Goal: Find contact information: Find contact information

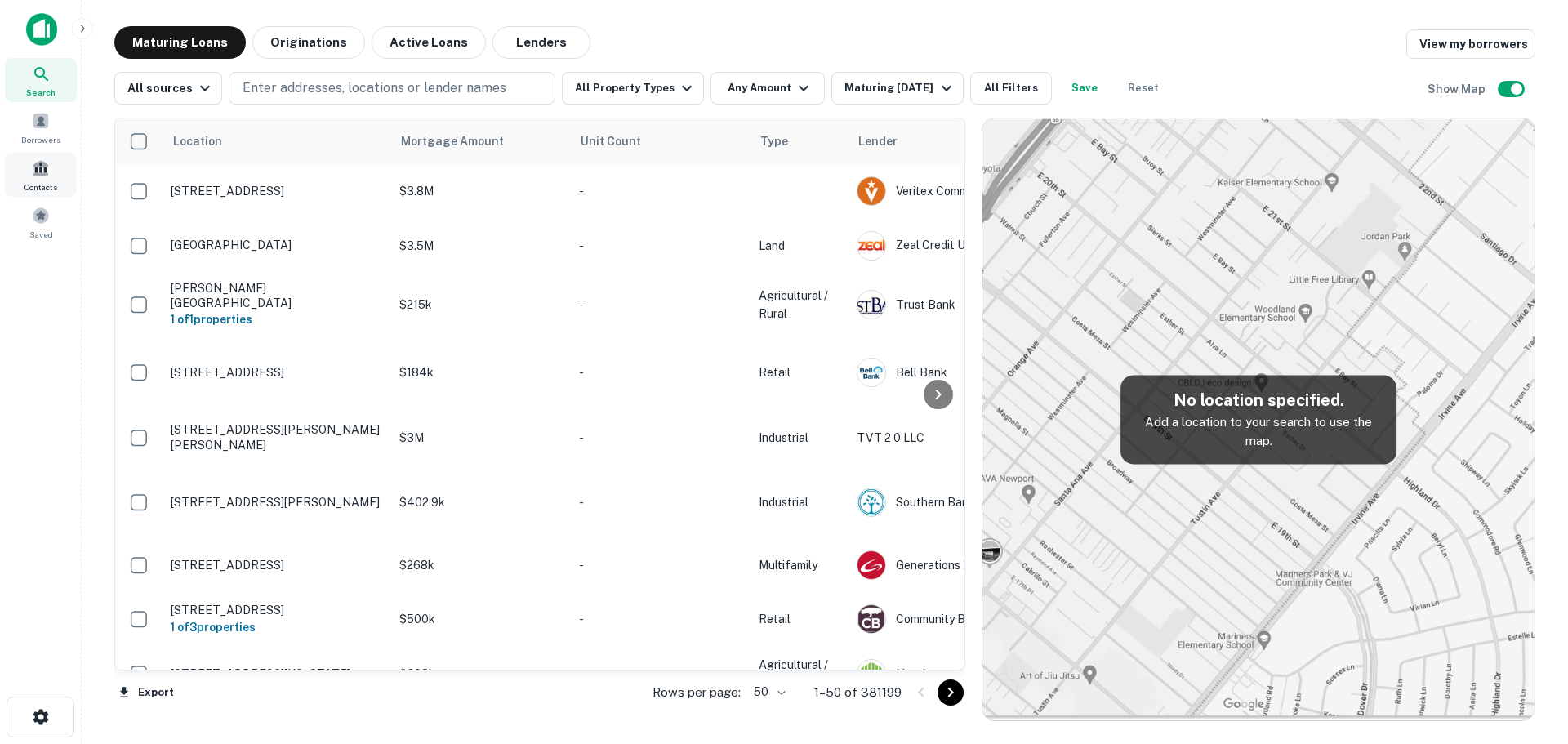
drag, startPoint x: 0, startPoint y: 0, endPoint x: 43, endPoint y: 185, distance: 189.9
click at [43, 185] on span "Contacts" at bounding box center [40, 187] width 32 height 13
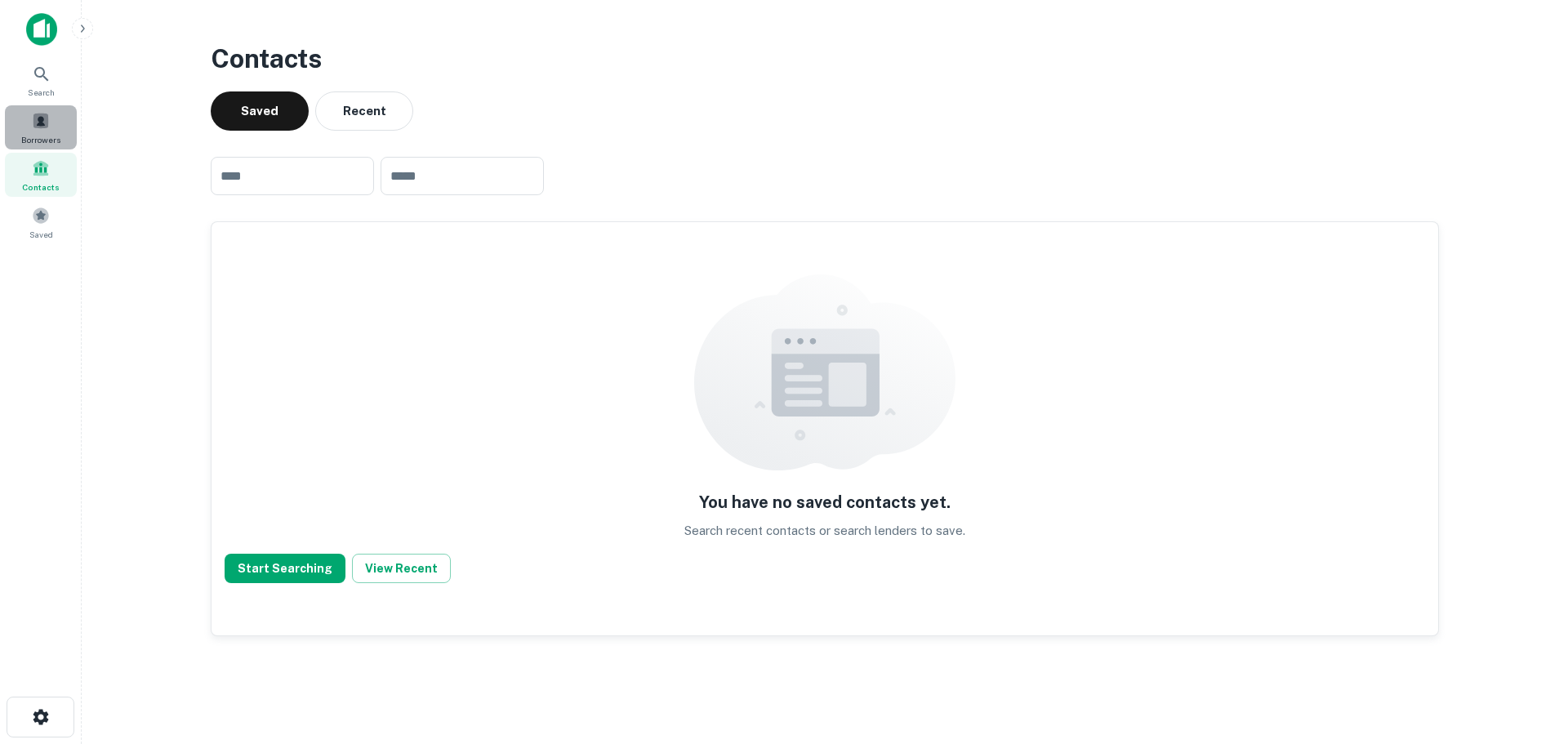
click at [43, 137] on span "Borrowers" at bounding box center [41, 139] width 39 height 13
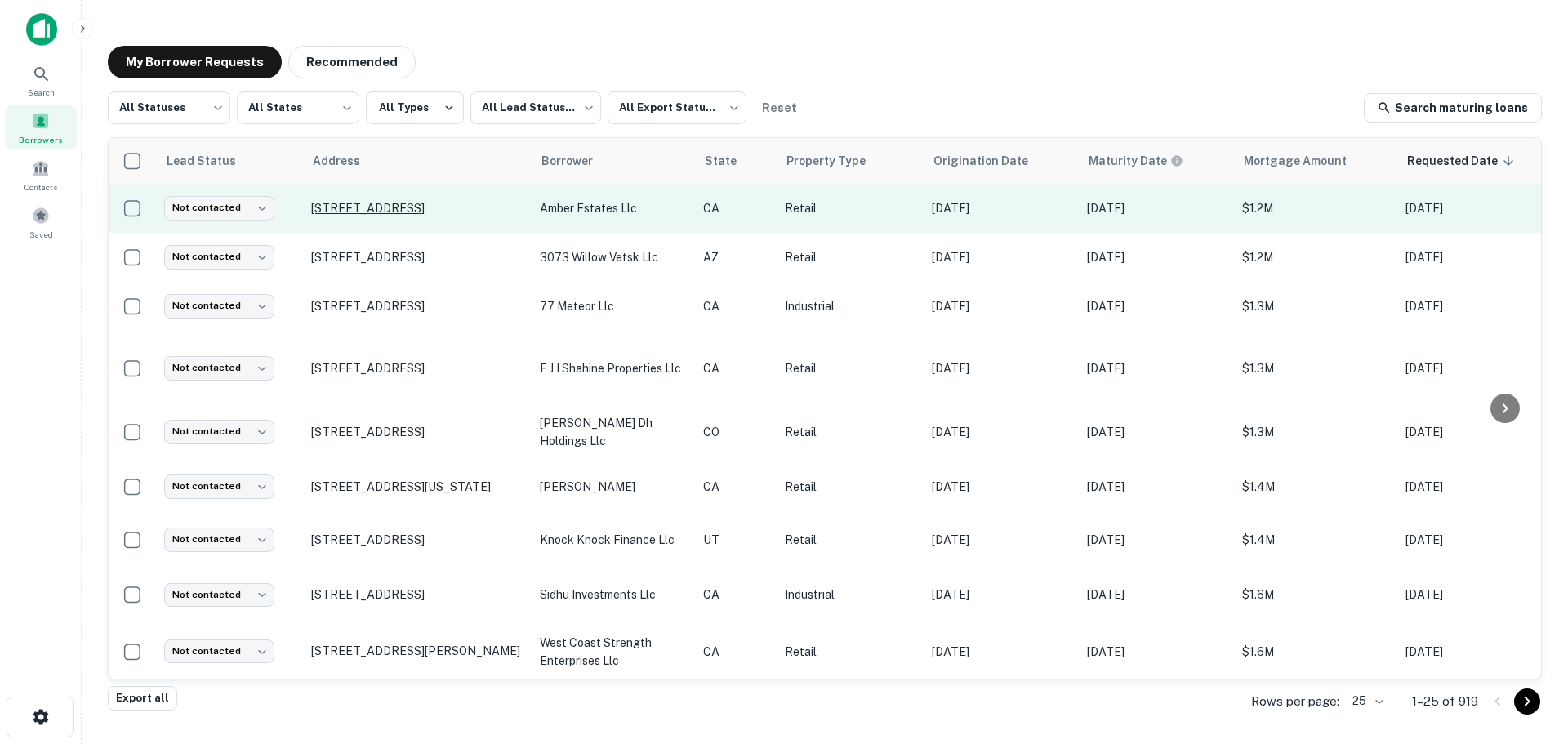
click at [375, 212] on p "[STREET_ADDRESS]" at bounding box center [417, 208] width 213 height 14
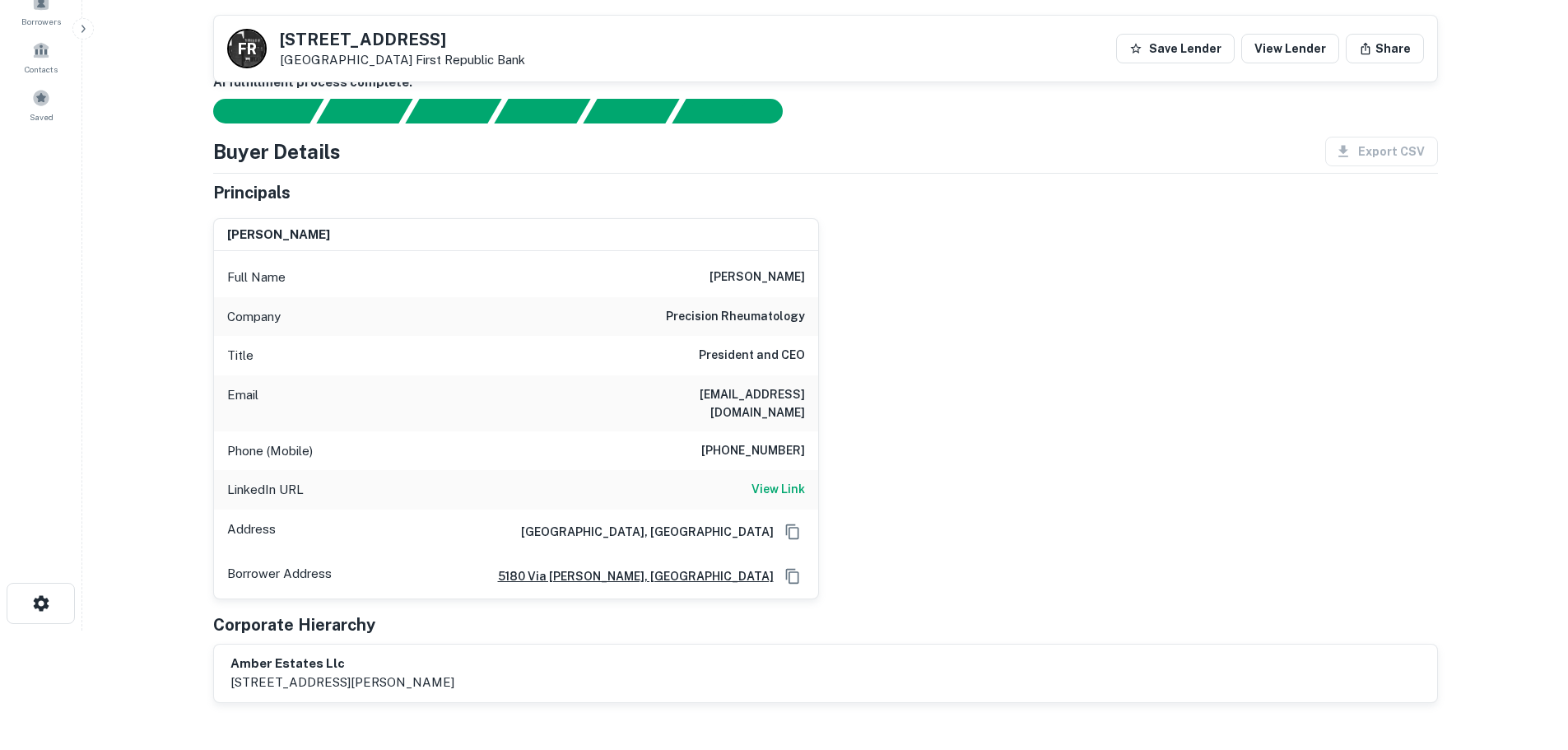
scroll to position [82, 0]
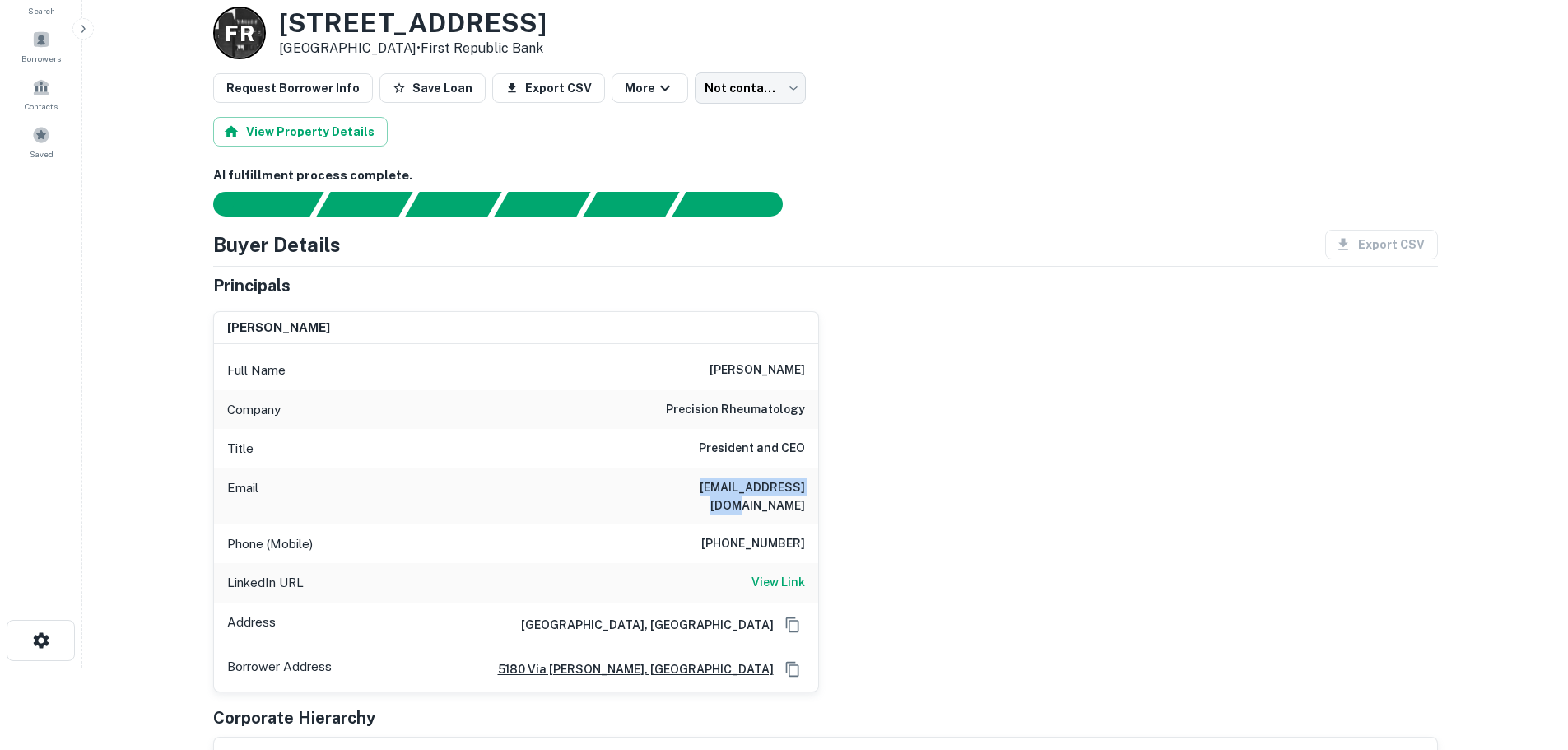
drag, startPoint x: 670, startPoint y: 488, endPoint x: 812, endPoint y: 483, distance: 142.1
click at [812, 483] on div "Email maryamgul@gmail.com" at bounding box center [517, 497] width 604 height 56
copy h6 "maryamgul@gmail.com"
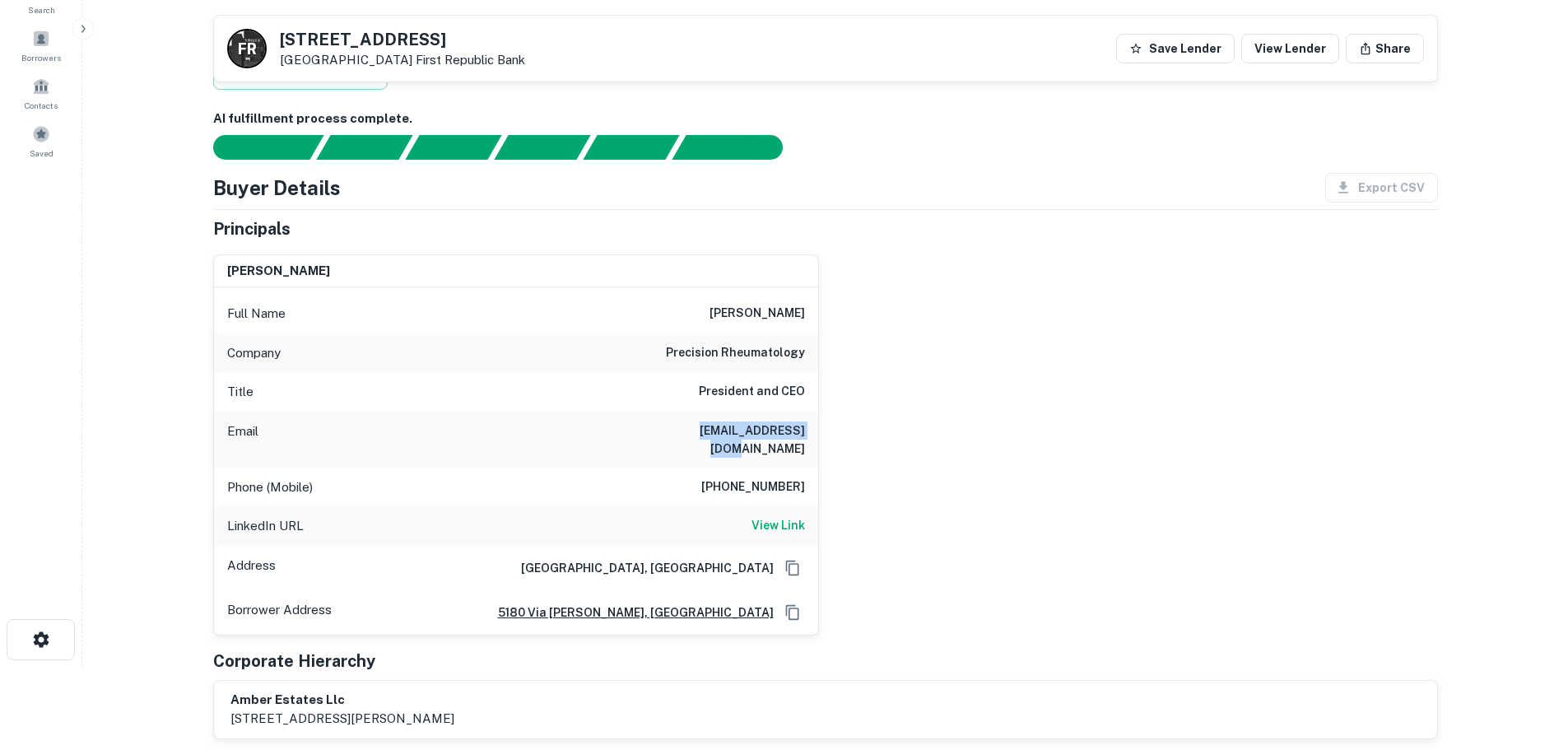
scroll to position [0, 0]
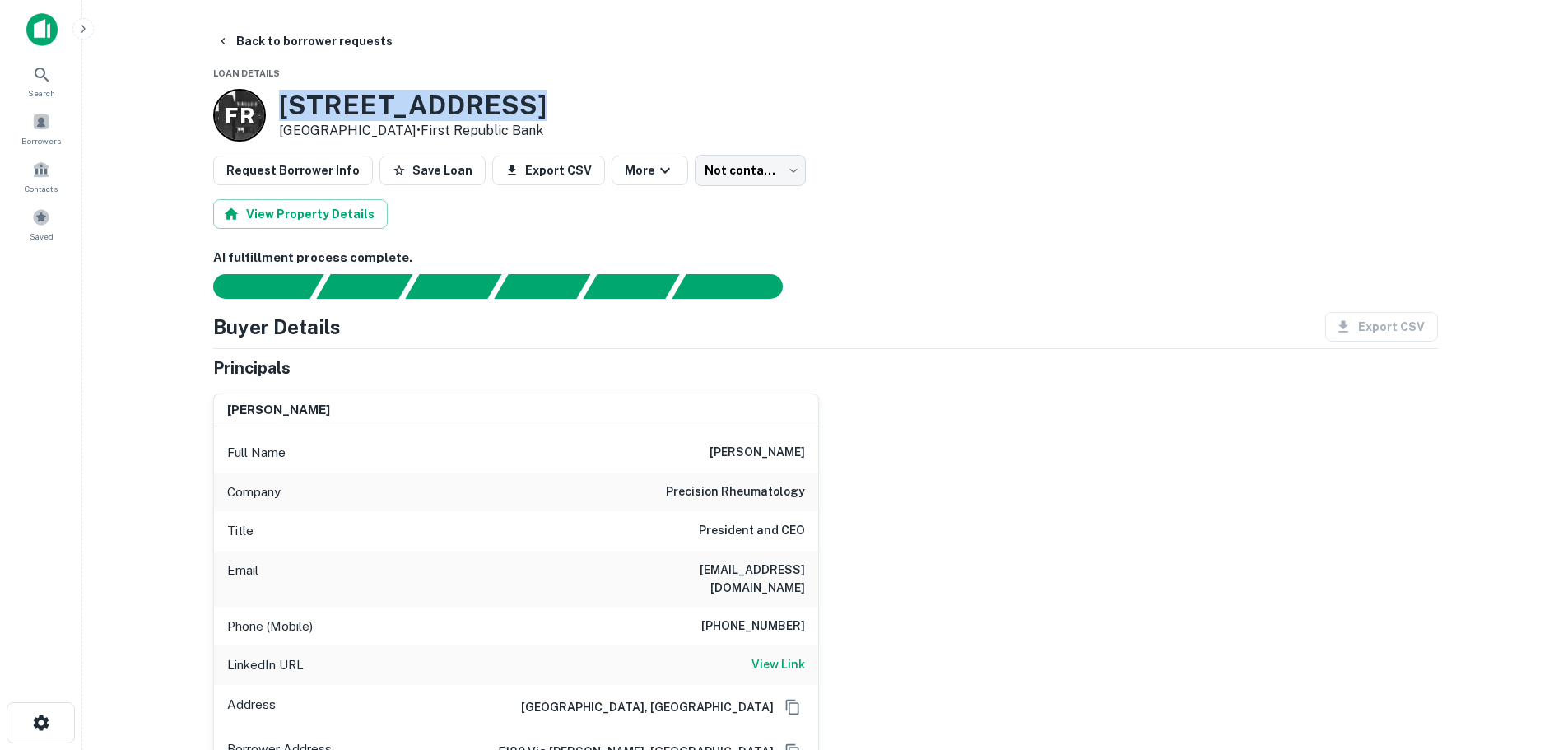
drag, startPoint x: 527, startPoint y: 101, endPoint x: 282, endPoint y: 109, distance: 245.1
click at [282, 109] on h3 "2050 S EUCLID ST" at bounding box center [413, 105] width 268 height 32
copy h3 "2050 S EUCLID ST"
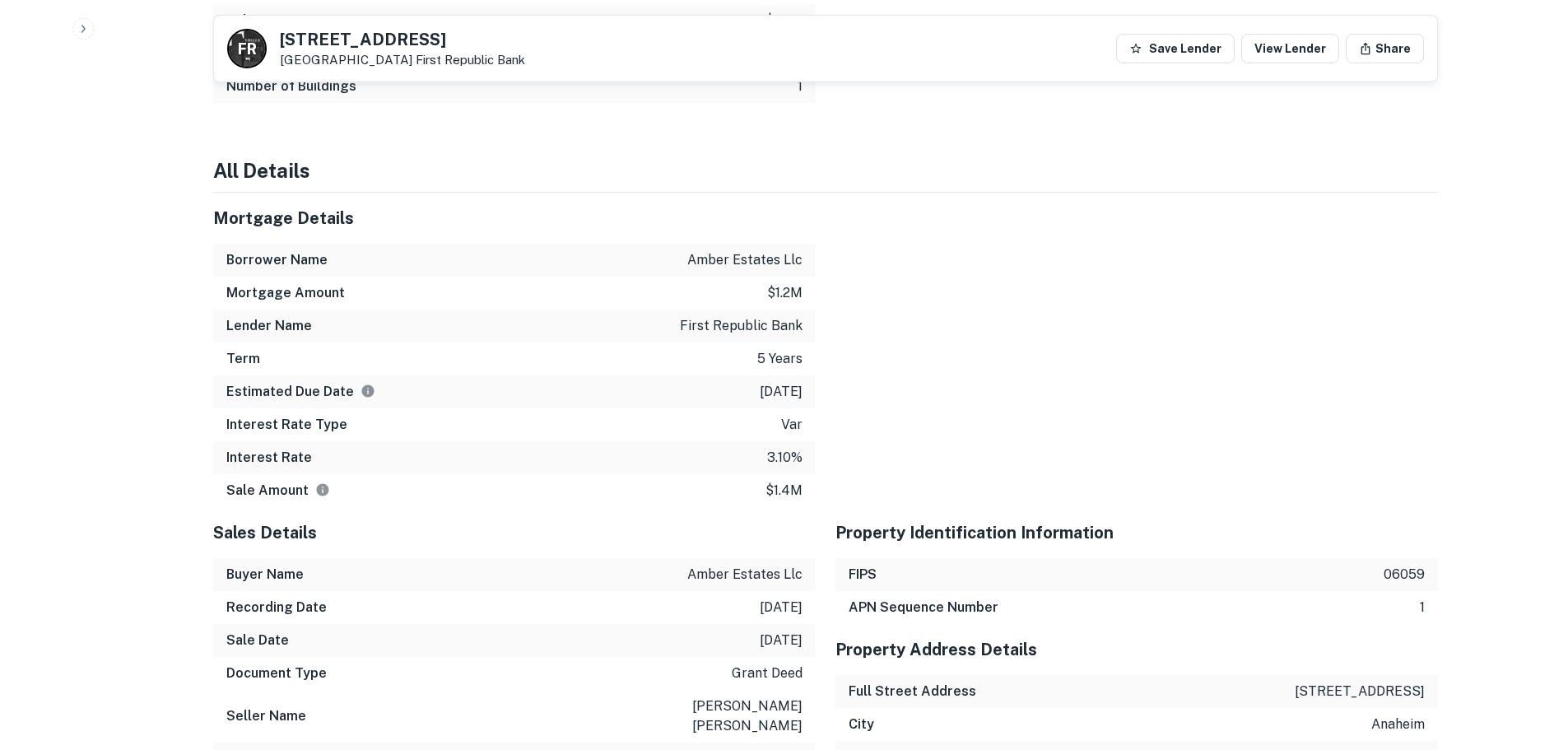
scroll to position [1317, 0]
